Goal: Information Seeking & Learning: Learn about a topic

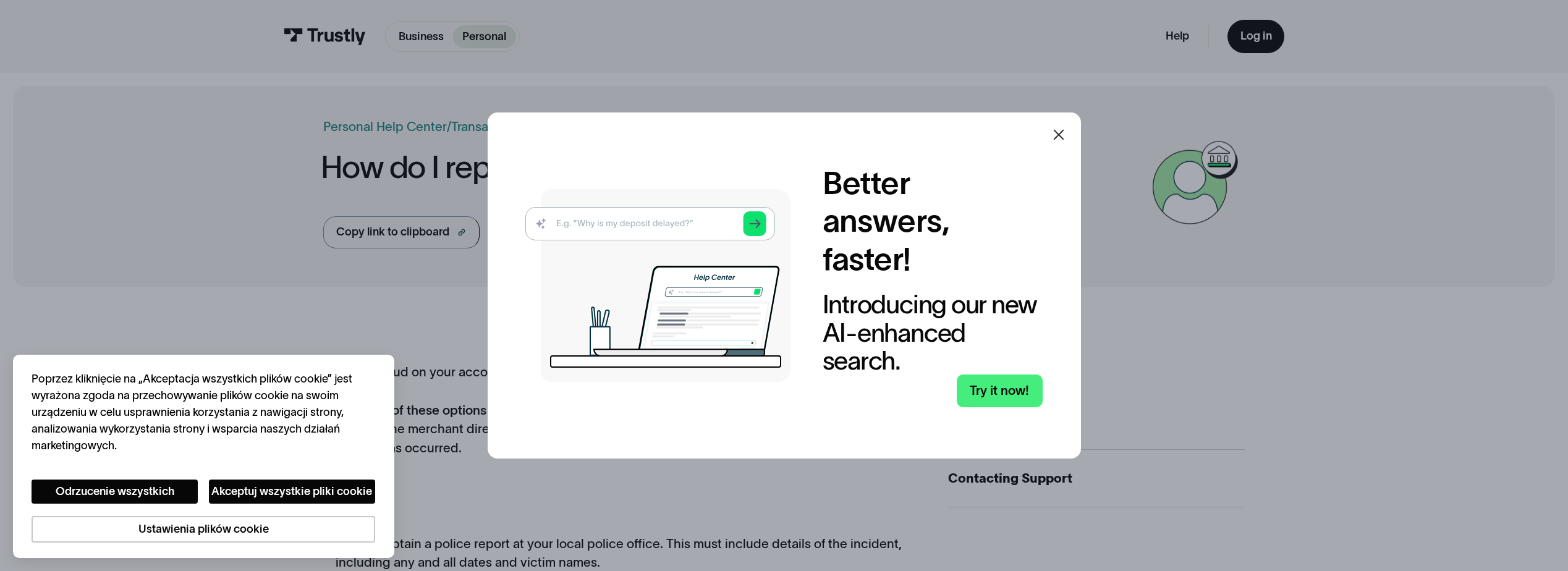
click at [1062, 133] on icon at bounding box center [1058, 135] width 15 height 15
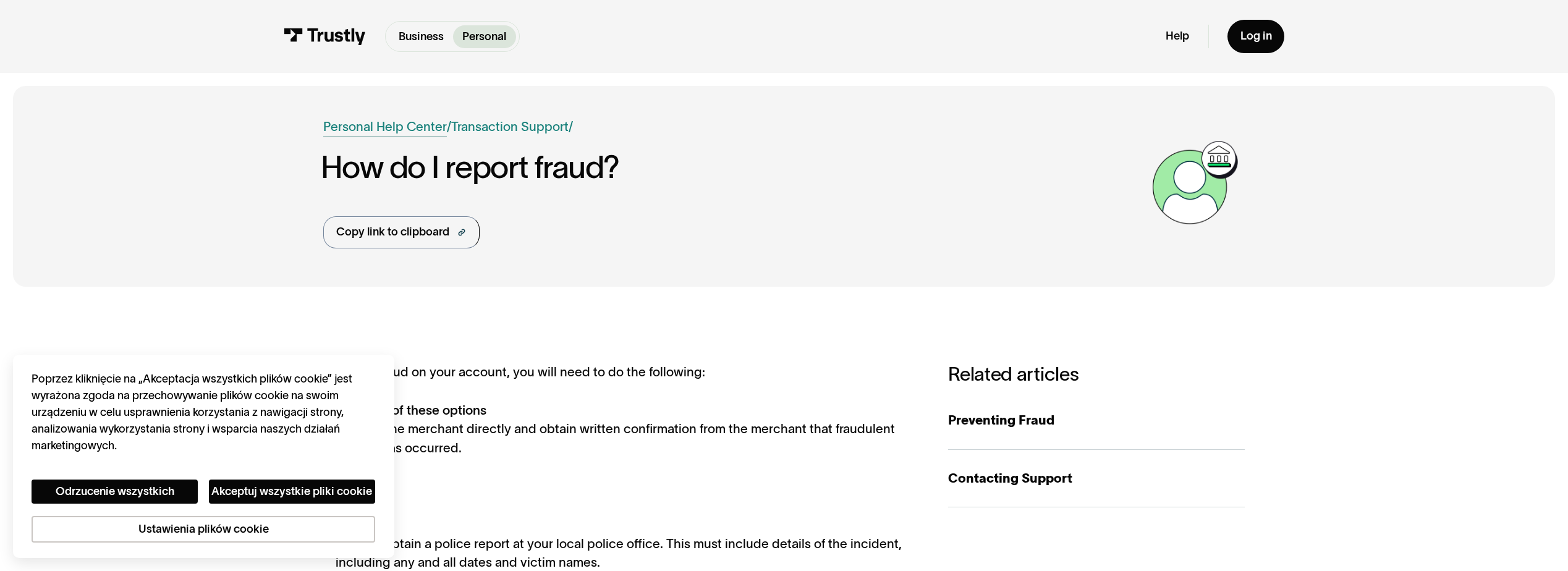
click at [388, 123] on link "Personal Help Center" at bounding box center [385, 127] width 123 height 19
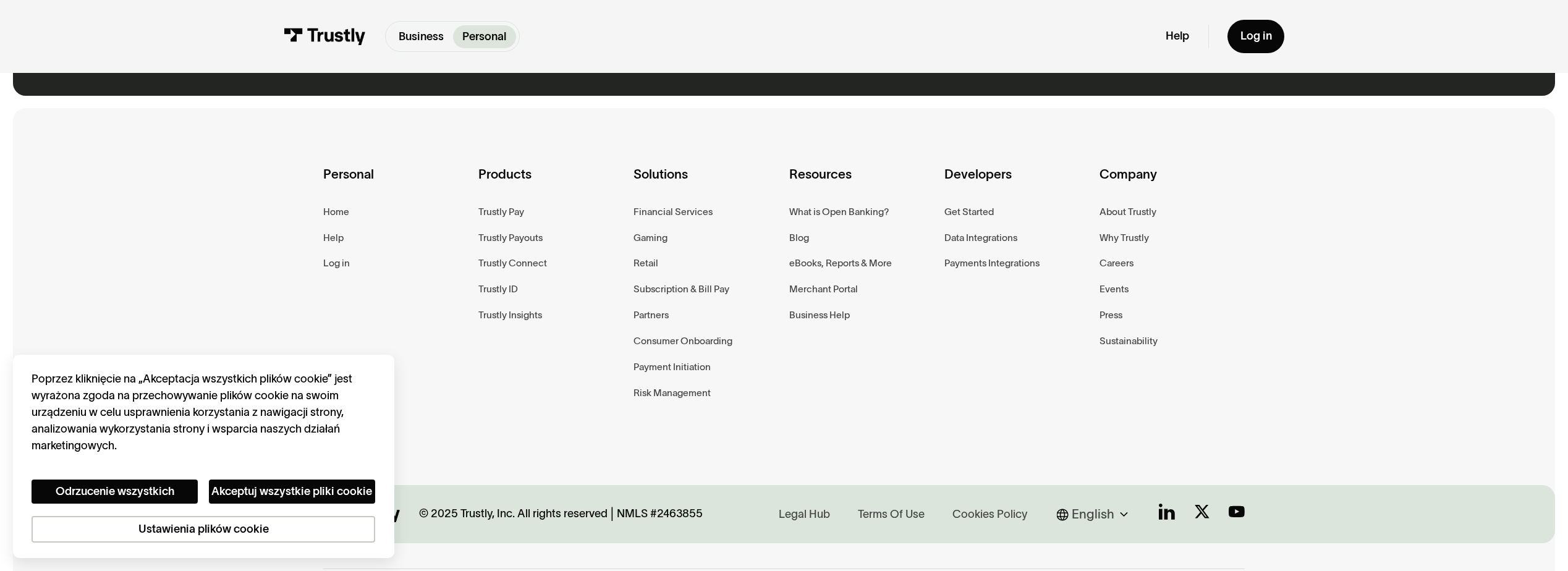
scroll to position [1296, 0]
